Goal: Check status: Check status

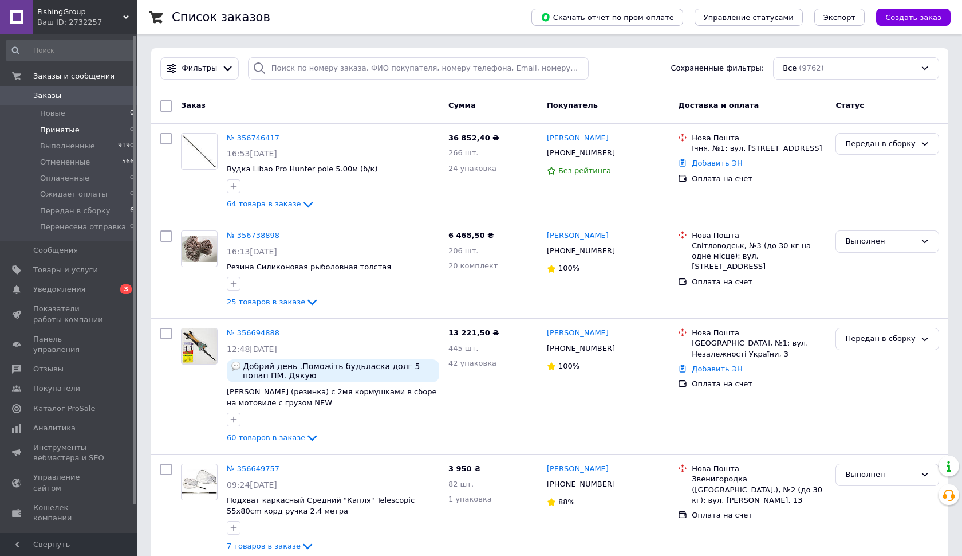
click at [67, 127] on span "Принятые" at bounding box center [60, 130] width 40 height 10
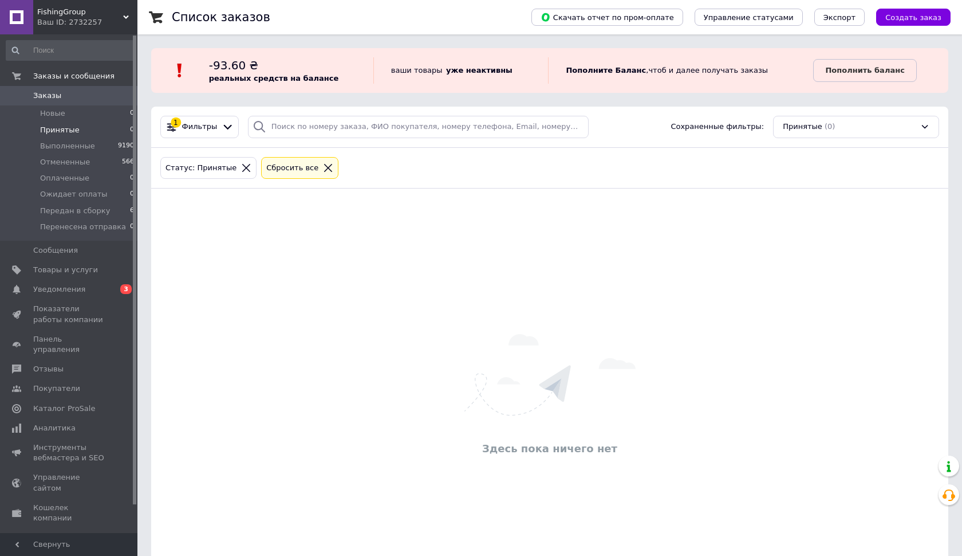
click at [323, 171] on icon at bounding box center [328, 168] width 10 height 10
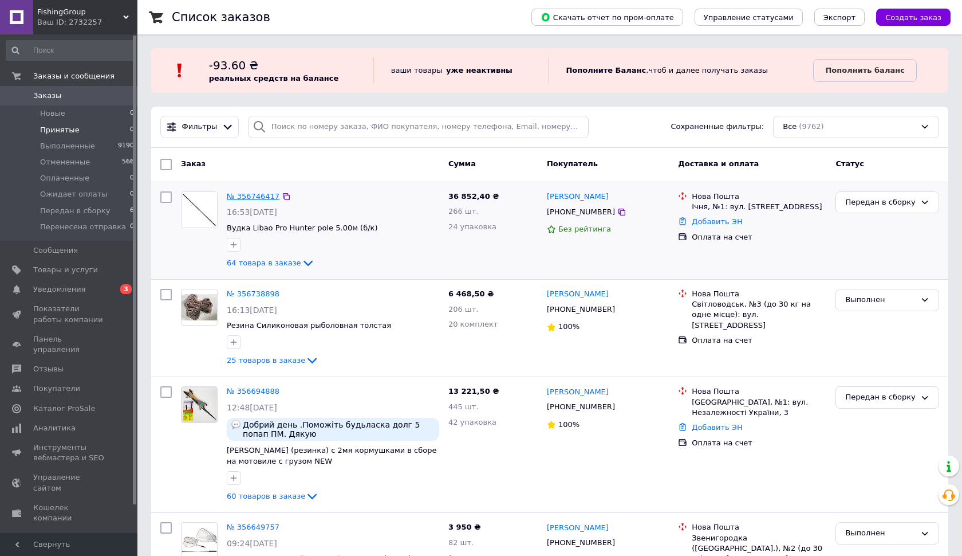
click at [269, 196] on link "№ 356746417" at bounding box center [253, 196] width 53 height 9
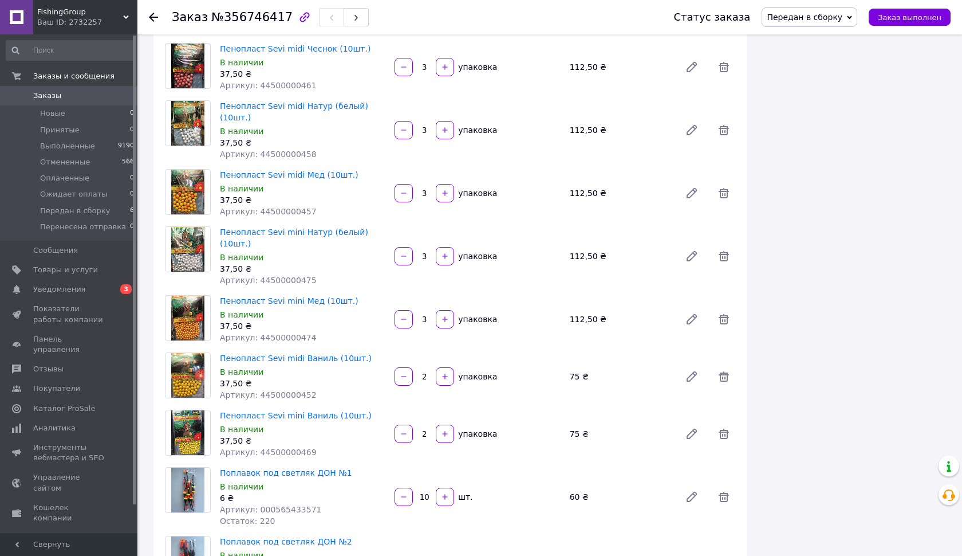
scroll to position [3940, 0]
